Goal: Check status

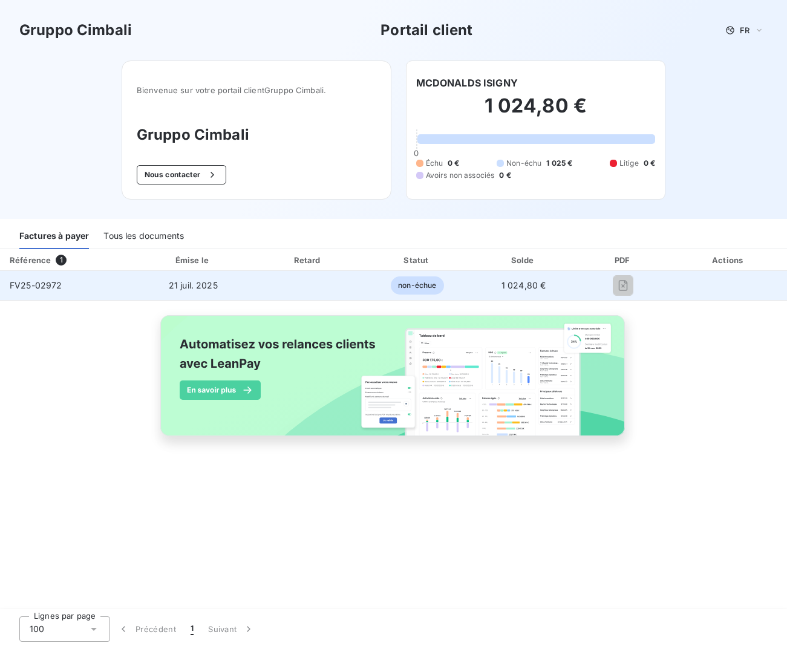
click at [413, 291] on span "non-échue" at bounding box center [417, 285] width 53 height 18
click at [506, 288] on span "1 024,80 €" at bounding box center [523, 285] width 45 height 10
click at [527, 287] on span "1 024,80 €" at bounding box center [523, 285] width 45 height 10
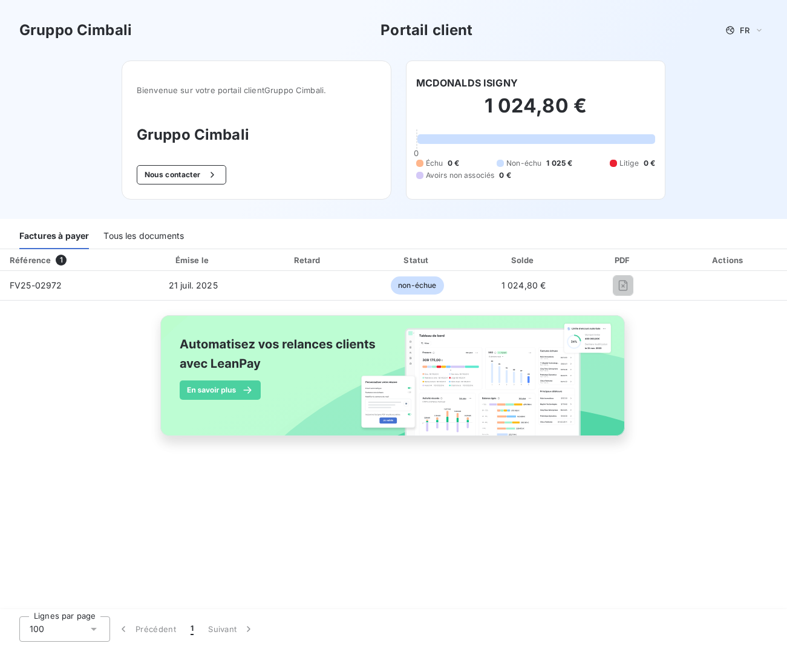
click at [60, 261] on span "1" at bounding box center [61, 260] width 11 height 11
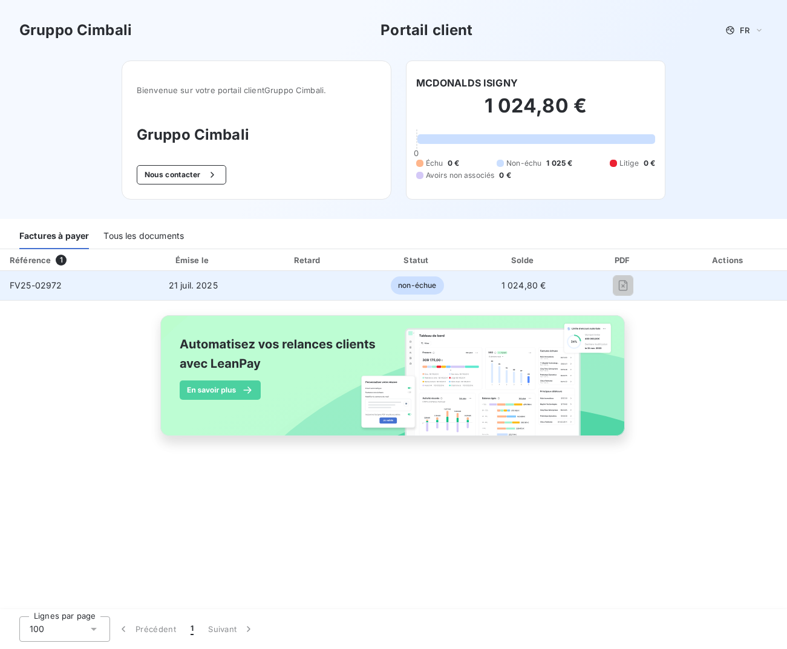
click at [34, 289] on span "FV25-02972" at bounding box center [36, 285] width 53 height 10
click at [36, 289] on span "FV25-02972" at bounding box center [36, 285] width 53 height 10
click at [41, 287] on span "FV25-02972" at bounding box center [36, 285] width 53 height 10
click at [99, 287] on td "FV25-02972" at bounding box center [66, 285] width 133 height 29
